Goal: Answer question/provide support

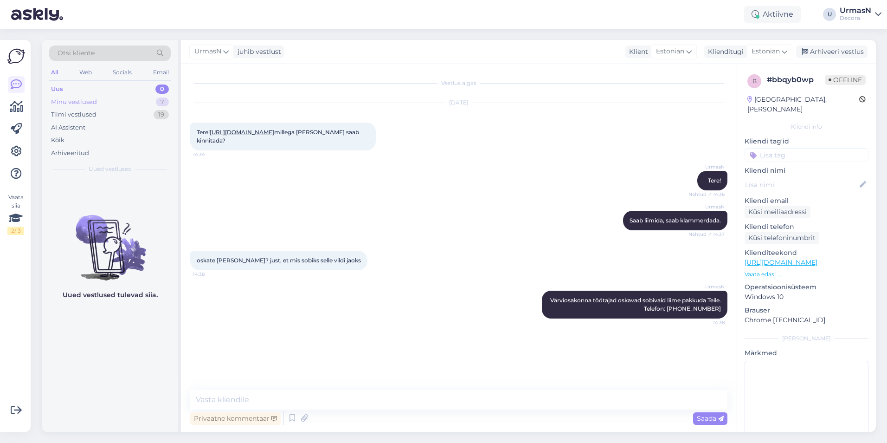
click at [81, 102] on div "Minu vestlused" at bounding box center [74, 101] width 46 height 9
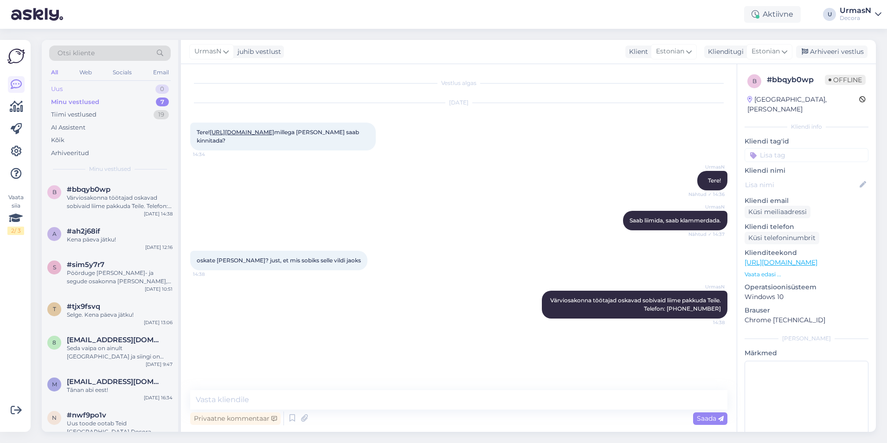
click at [72, 84] on div "Uus 0" at bounding box center [110, 89] width 122 height 13
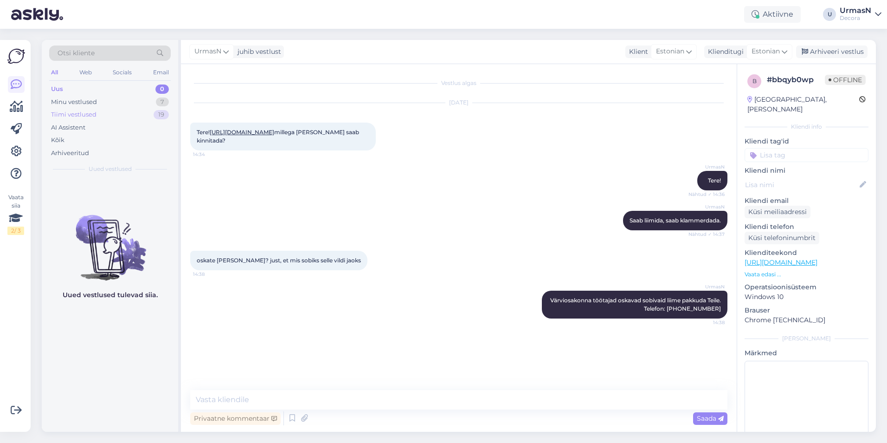
click at [80, 112] on div "Tiimi vestlused" at bounding box center [73, 114] width 45 height 9
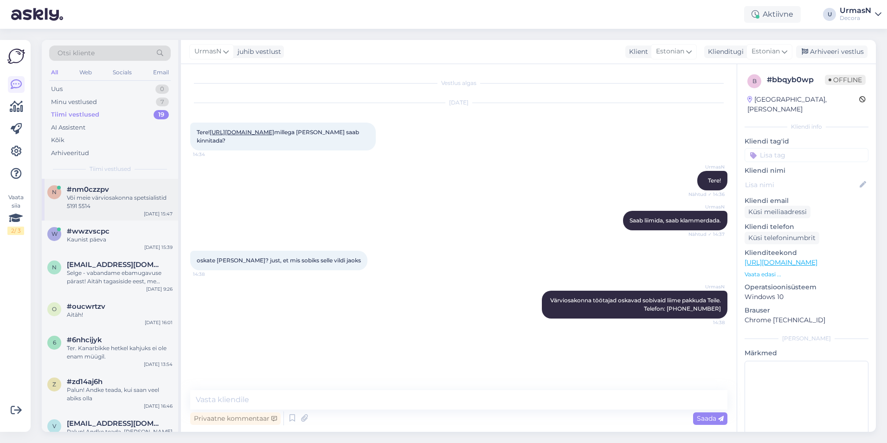
click at [98, 199] on div "Või meie värviosakonna spetsialistid 5191 5514" at bounding box center [120, 201] width 106 height 17
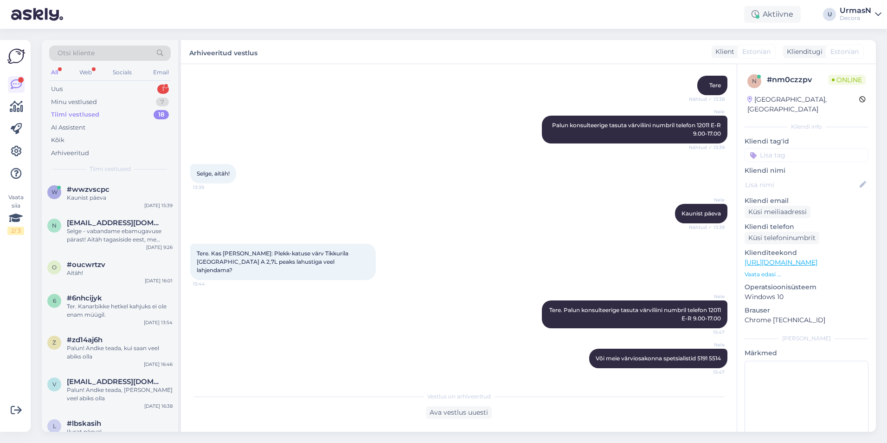
scroll to position [129, 0]
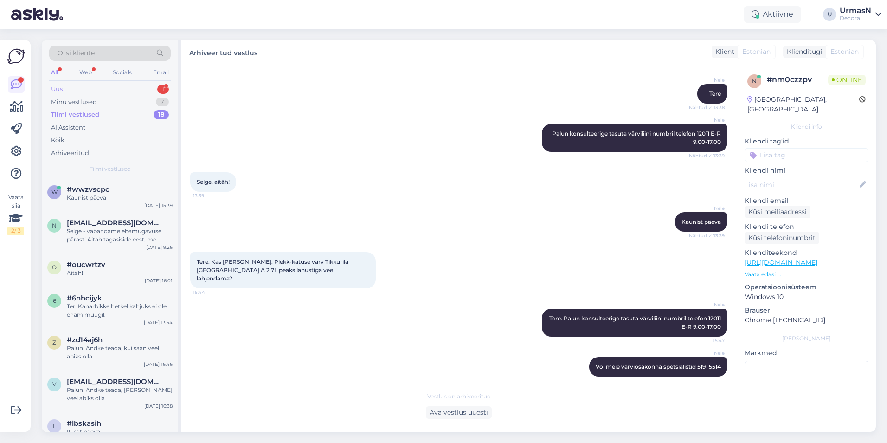
click at [81, 87] on div "Uus 1" at bounding box center [110, 89] width 122 height 13
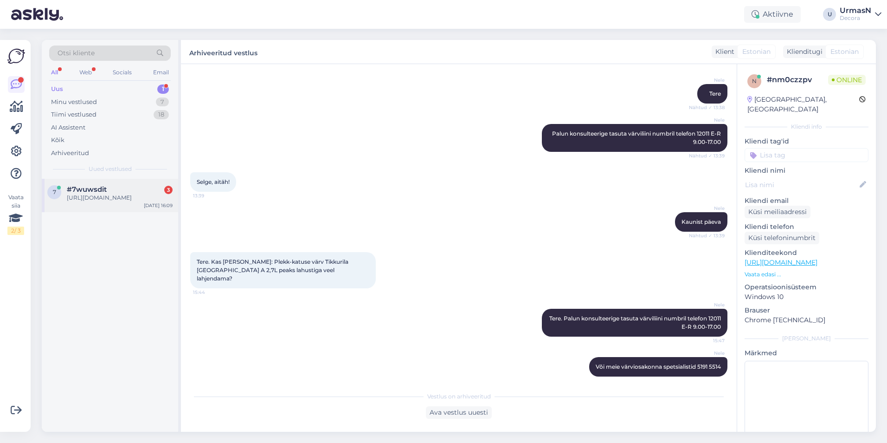
click at [99, 195] on div "[URL][DOMAIN_NAME]" at bounding box center [120, 197] width 106 height 8
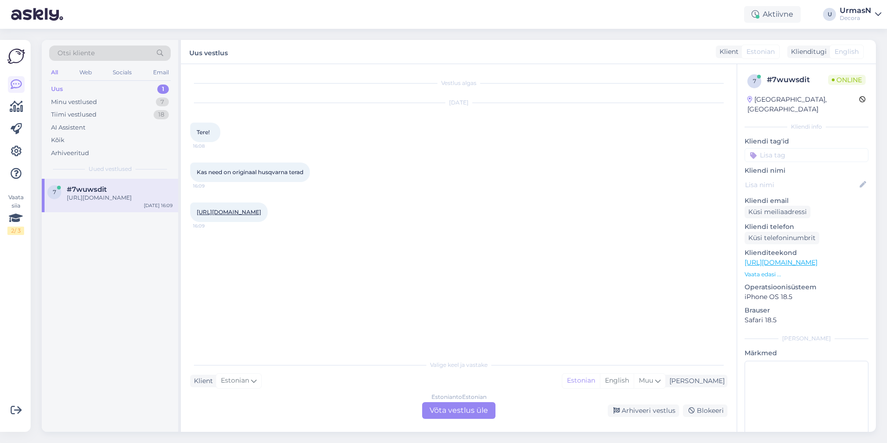
click at [444, 408] on div "Estonian to Estonian Võta vestlus üle" at bounding box center [458, 410] width 73 height 17
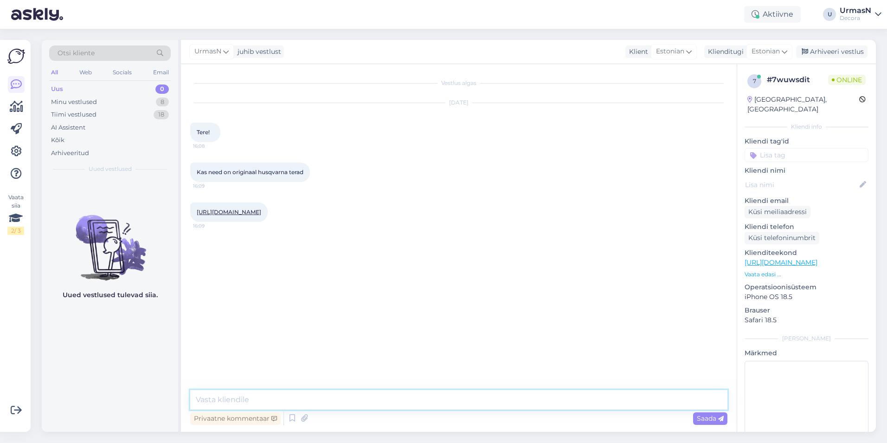
click at [232, 400] on textarea at bounding box center [458, 399] width 537 height 19
type textarea "Tere!"
click at [241, 398] on textarea at bounding box center [458, 399] width 537 height 19
click at [232, 399] on textarea at bounding box center [458, 399] width 537 height 19
type textarea "Terad on mõeldud Husqvarna niidukitele aga tootja on taanlaste Auto-Mow."
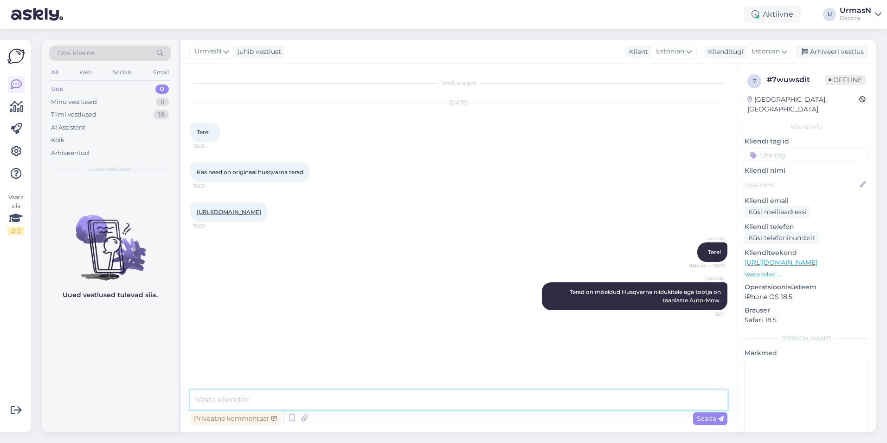
click at [260, 399] on textarea at bounding box center [458, 399] width 537 height 19
type textarea "Nad toodavad mitmete kaubamärkide niidukitele varuosi ja tarvikuid."
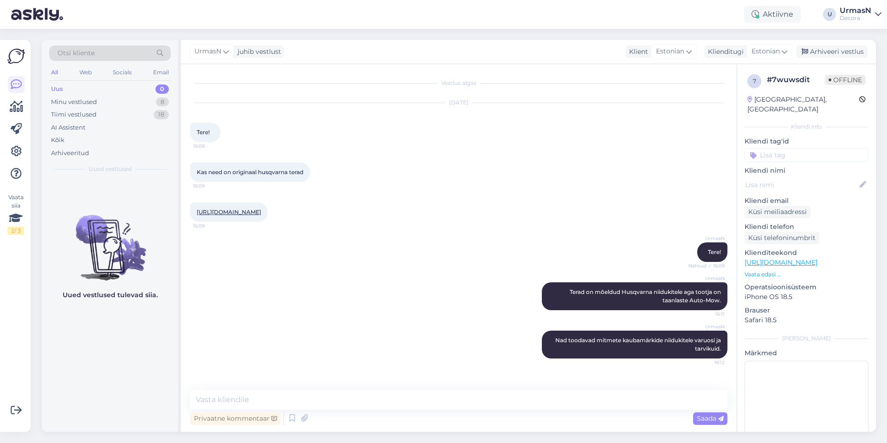
click at [519, 148] on div "[DATE] Tere! 16:08" at bounding box center [458, 122] width 537 height 59
drag, startPoint x: 38, startPoint y: 350, endPoint x: 122, endPoint y: 322, distance: 88.5
click at [38, 350] on div "Otsi kliente All Web Socials Email Uus 0 Minu vestlused 8 Tiimi vestlused 18 AI…" at bounding box center [461, 236] width 851 height 414
